Goal: Task Accomplishment & Management: Manage account settings

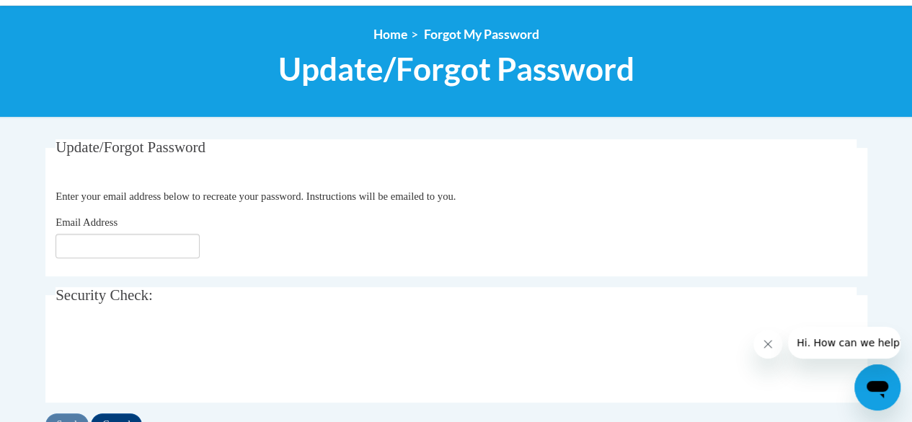
scroll to position [151, 0]
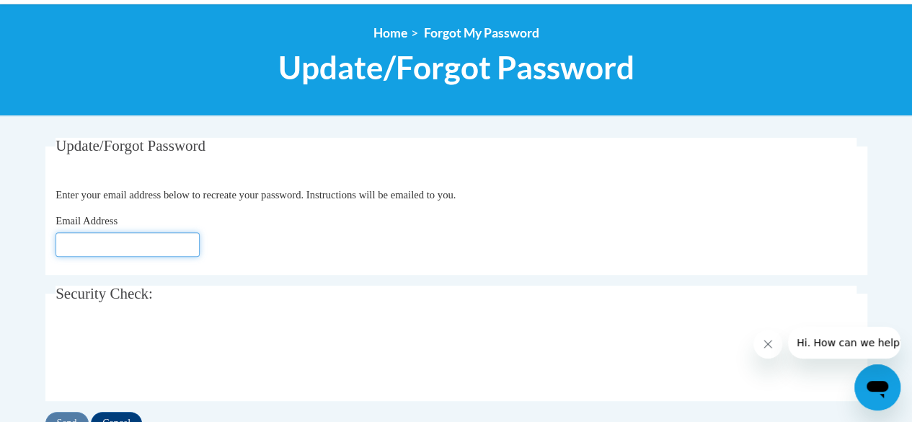
click at [154, 236] on input "Email Address" at bounding box center [128, 244] width 144 height 25
type input "[PERSON_NAME][EMAIL_ADDRESS][DOMAIN_NAME]"
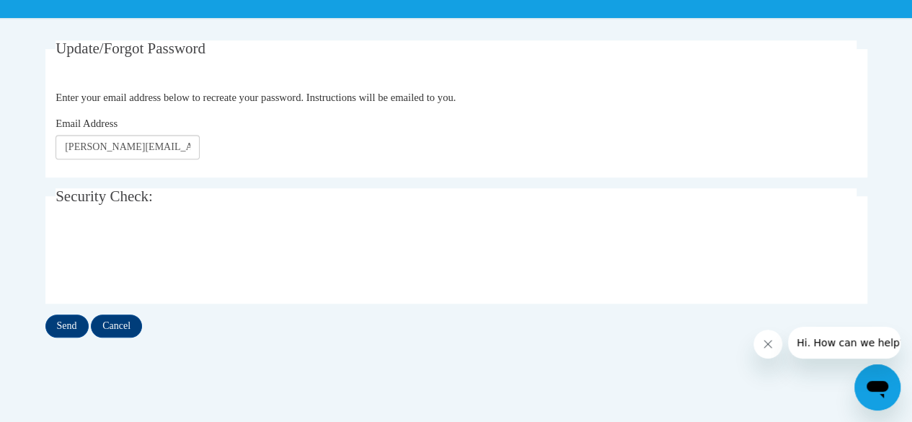
scroll to position [249, 0]
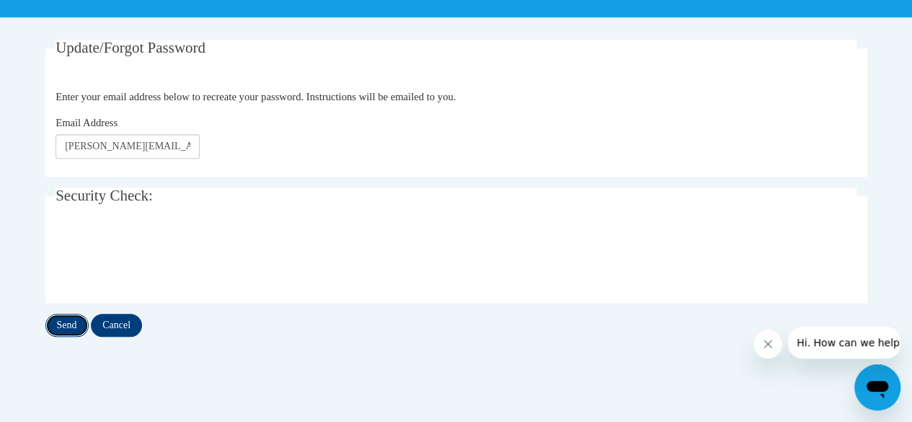
click at [63, 324] on input "Send" at bounding box center [66, 325] width 43 height 23
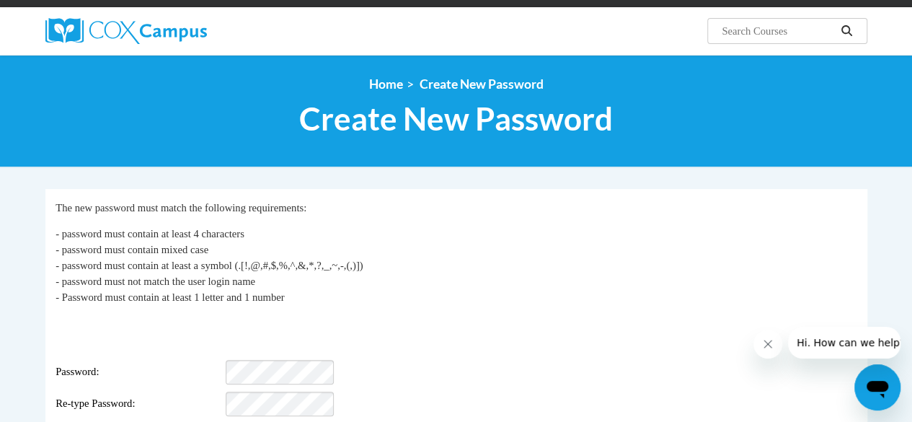
scroll to position [112, 0]
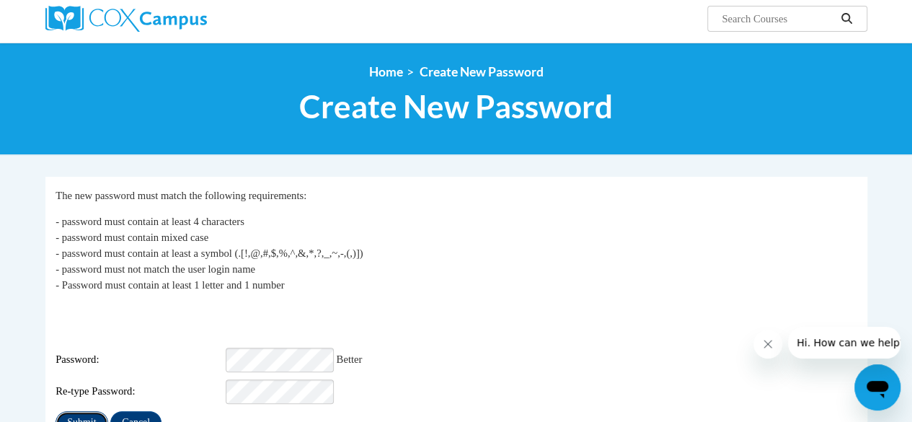
click at [67, 411] on input "Submit" at bounding box center [82, 422] width 52 height 23
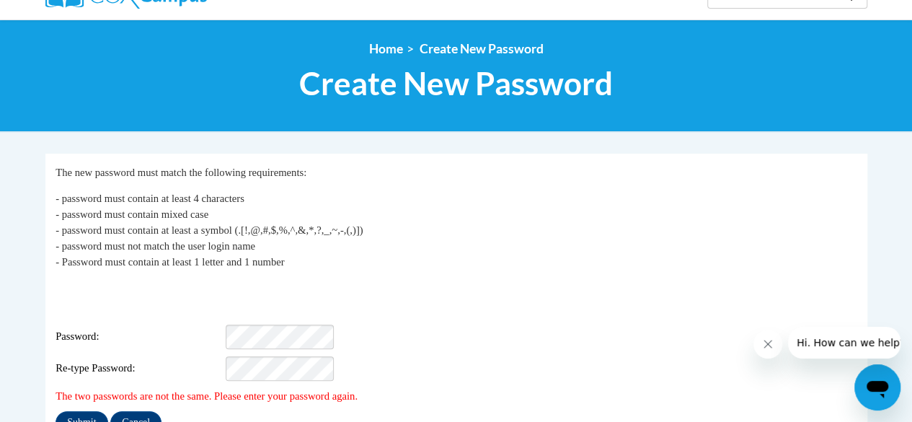
scroll to position [136, 0]
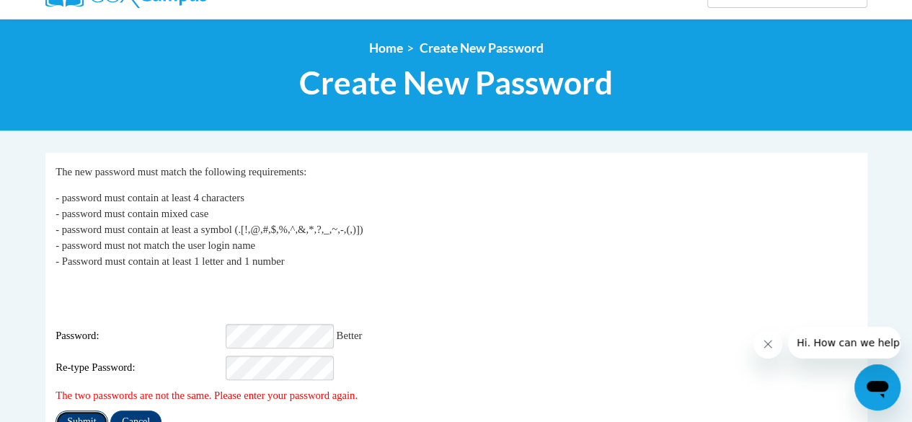
click at [89, 410] on input "Submit" at bounding box center [82, 421] width 52 height 23
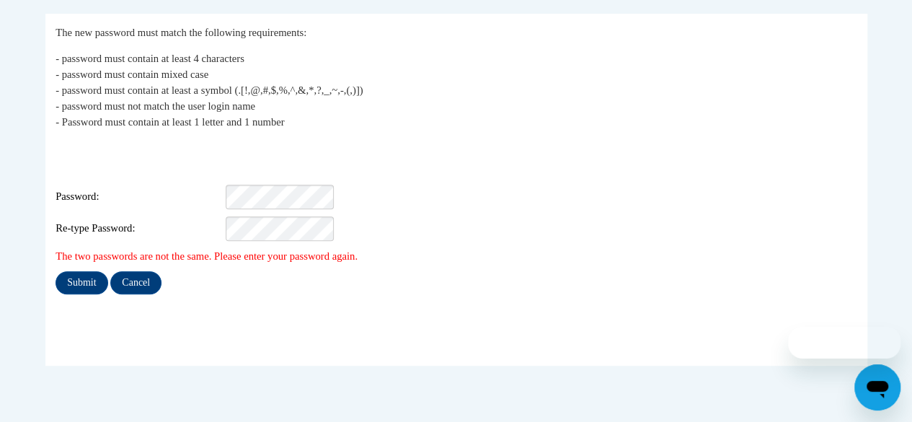
scroll to position [136, 0]
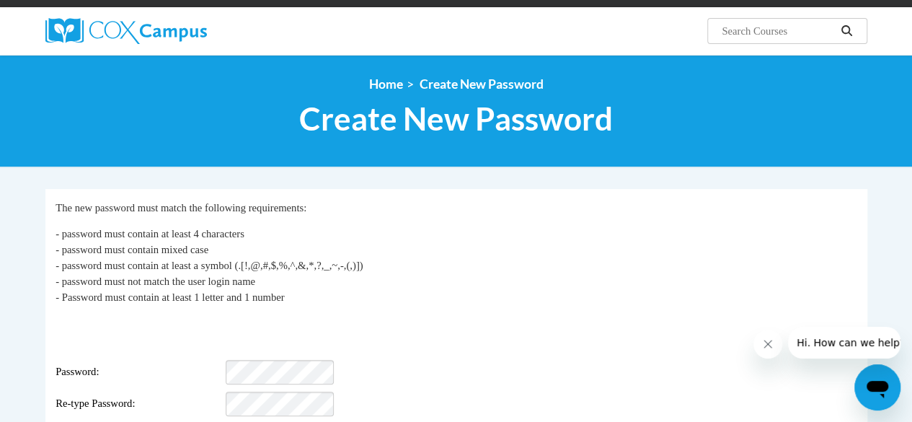
scroll to position [73, 0]
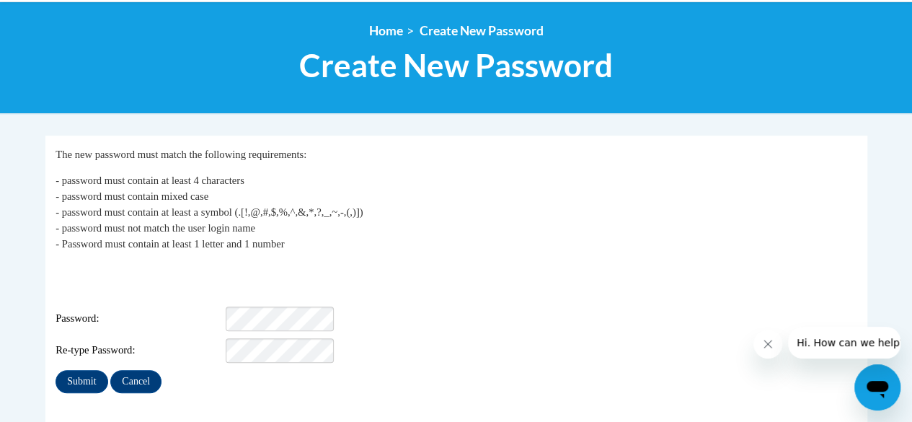
scroll to position [155, 0]
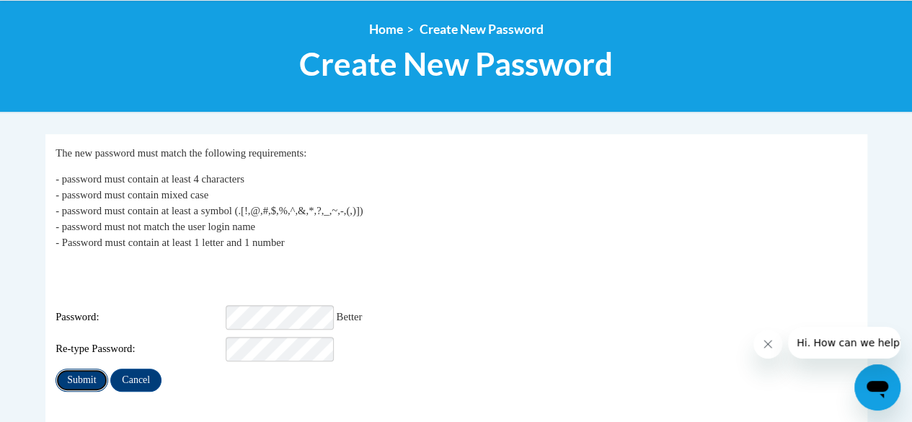
click at [85, 368] on input "Submit" at bounding box center [82, 379] width 52 height 23
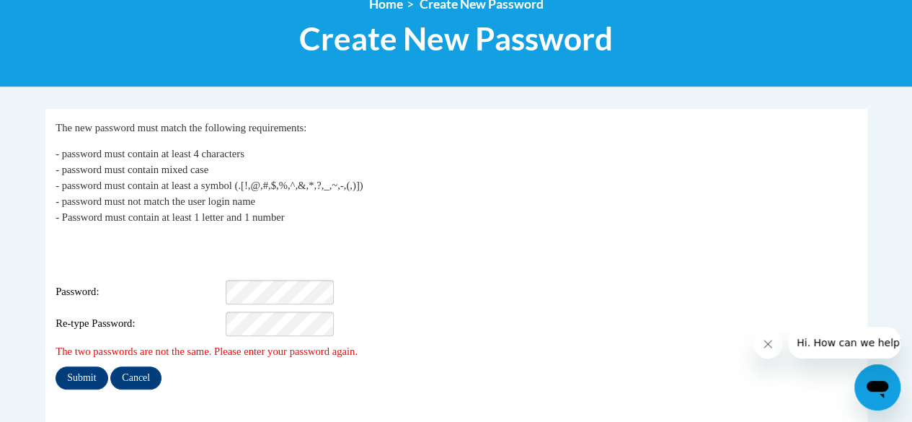
scroll to position [182, 0]
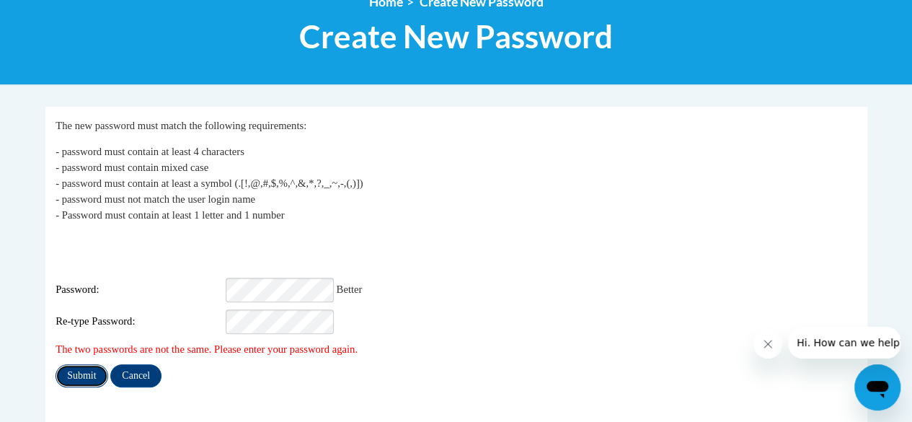
click at [78, 364] on input "Submit" at bounding box center [82, 375] width 52 height 23
